Goal: Navigation & Orientation: Find specific page/section

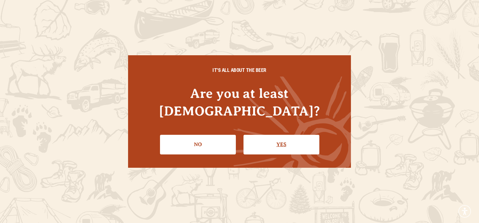
click at [262, 142] on link "Yes" at bounding box center [281, 144] width 76 height 19
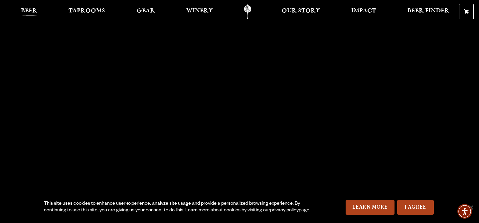
click at [30, 11] on span "Beer" at bounding box center [29, 10] width 16 height 5
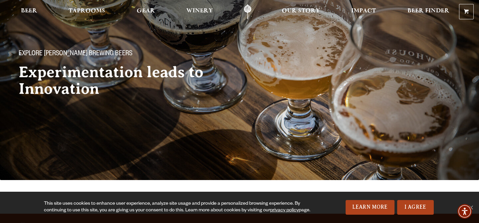
scroll to position [45, 0]
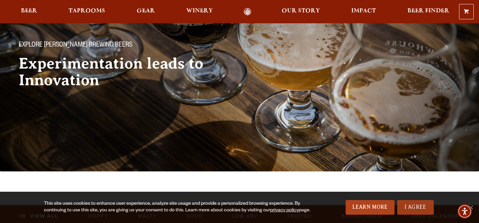
click at [430, 203] on link "I Agree" at bounding box center [415, 207] width 37 height 15
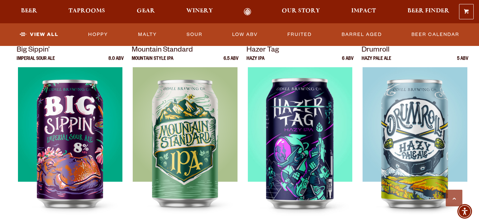
scroll to position [683, 0]
